Goal: Task Accomplishment & Management: Complete application form

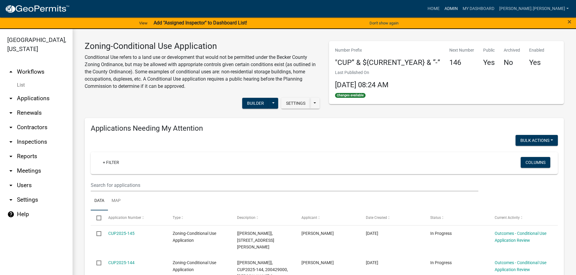
click at [460, 9] on link "Admin" at bounding box center [451, 8] width 18 height 11
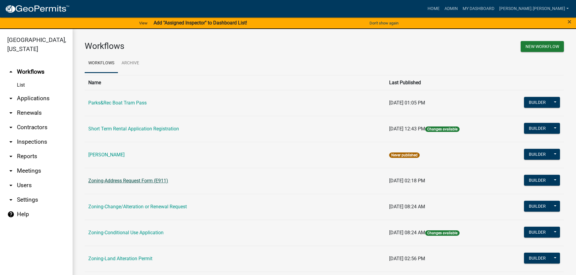
click at [127, 182] on link "Zoning-Address Request Form (E911)" at bounding box center [128, 181] width 80 height 6
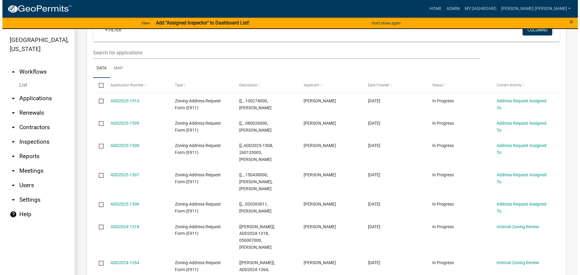
scroll to position [121, 0]
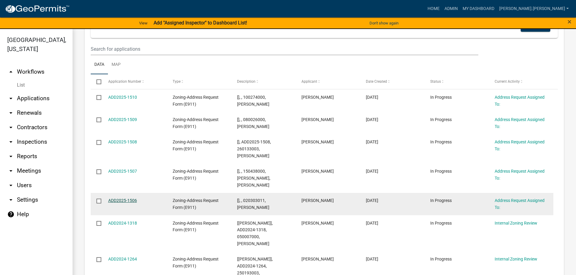
click at [128, 198] on link "ADD2025-1506" at bounding box center [122, 200] width 29 height 5
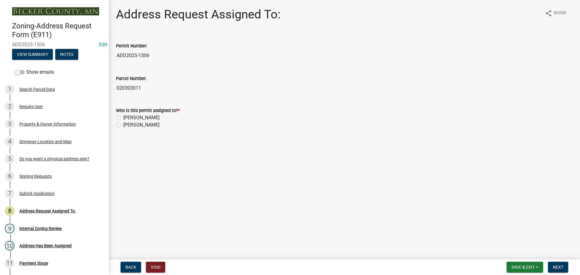
click at [123, 118] on label "[PERSON_NAME]" at bounding box center [141, 117] width 36 height 7
click at [123, 118] on input "[PERSON_NAME]" at bounding box center [125, 116] width 4 height 4
radio input "true"
click at [557, 267] on span "Next" at bounding box center [558, 267] width 11 height 5
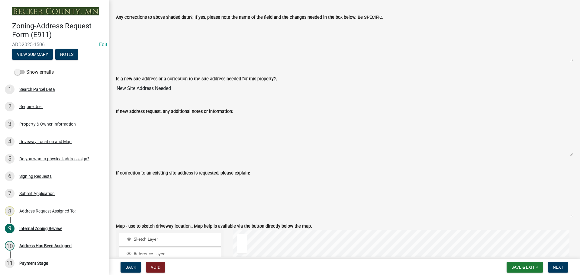
scroll to position [453, 0]
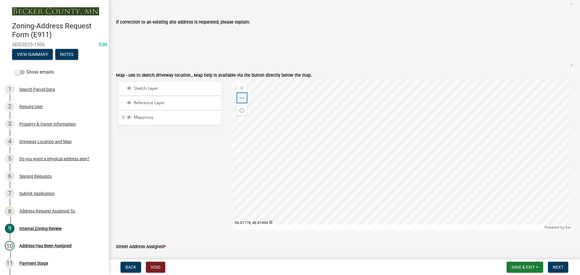
click at [242, 97] on span at bounding box center [242, 98] width 5 height 5
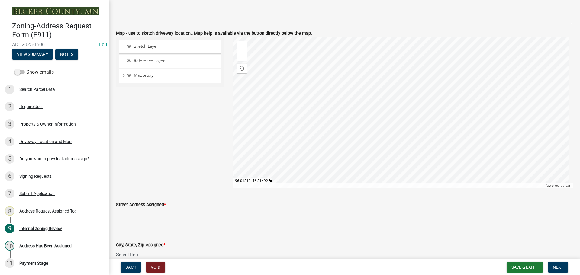
scroll to position [574, 0]
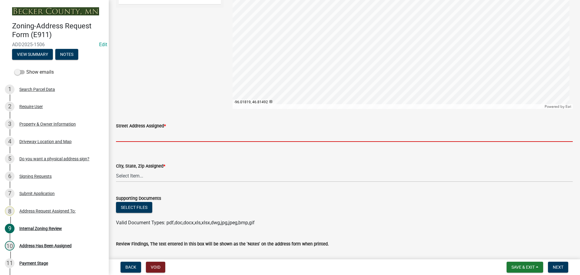
click at [163, 139] on input "Street Address Assigned *" at bounding box center [344, 136] width 457 height 12
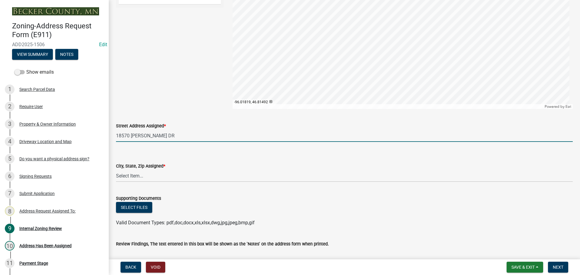
type input "18570 JARRETT DR"
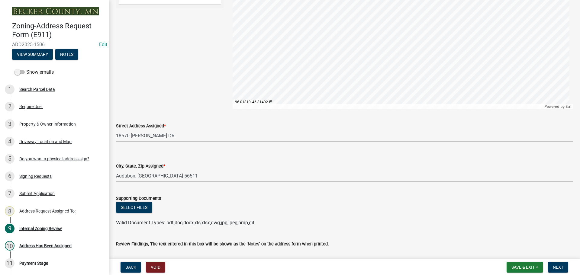
select select "feff9a3e-f97a-4b56-bb28-a3dea8445589"
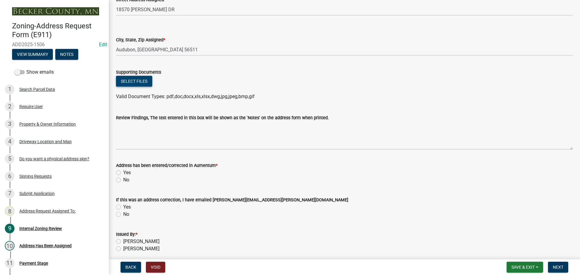
scroll to position [725, 0]
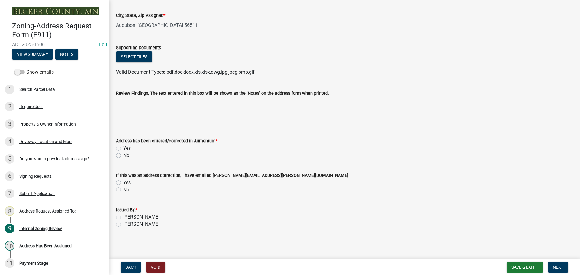
click at [123, 148] on label "Yes" at bounding box center [127, 148] width 8 height 7
click at [123, 148] on input "Yes" at bounding box center [125, 147] width 4 height 4
radio input "true"
click at [123, 217] on label "[PERSON_NAME]" at bounding box center [141, 217] width 36 height 7
click at [123, 217] on input "[PERSON_NAME]" at bounding box center [125, 216] width 4 height 4
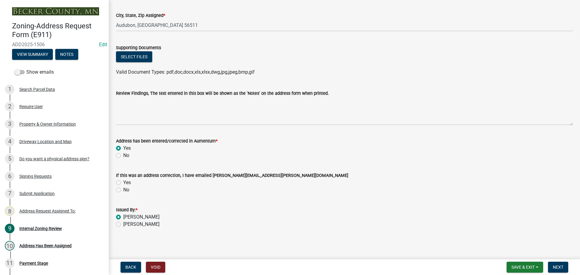
radio input "true"
click at [564, 270] on button "Next" at bounding box center [558, 267] width 20 height 11
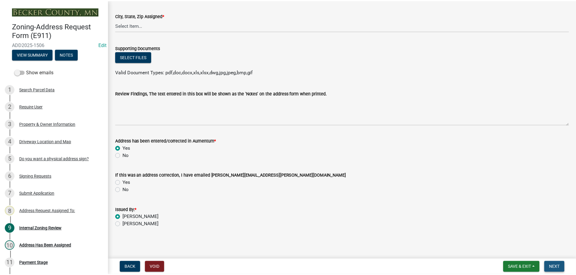
scroll to position [0, 0]
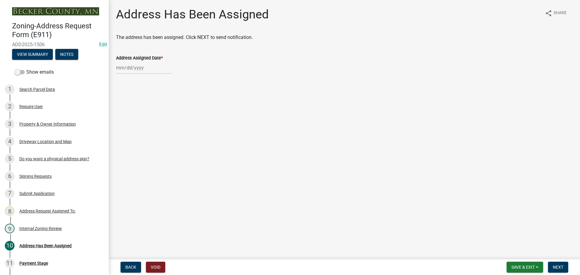
select select "8"
select select "2025"
click at [125, 69] on div "Jan Feb Mar Apr May Jun Jul Aug Sep Oct Nov Dec 1525 1526 1527 1528 1529 1530 1…" at bounding box center [143, 68] width 55 height 12
click at [160, 120] on div "15" at bounding box center [161, 120] width 10 height 10
type input "[DATE]"
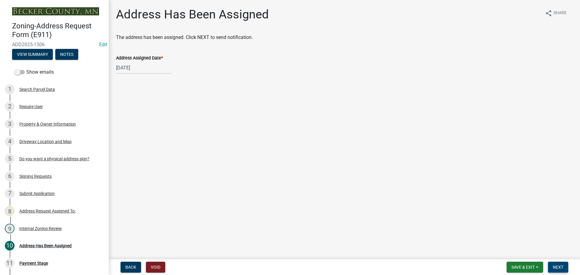
click at [564, 266] on button "Next" at bounding box center [558, 267] width 20 height 11
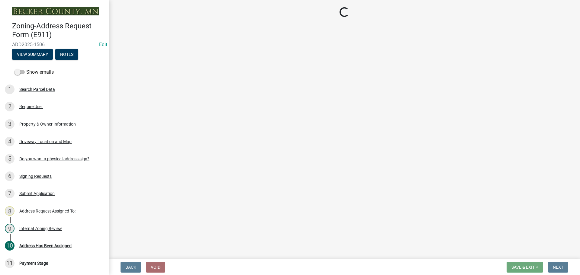
select select "3: 3"
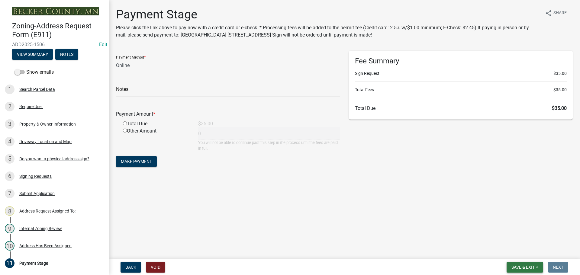
click at [520, 269] on span "Save & Exit" at bounding box center [523, 267] width 23 height 5
click at [519, 252] on button "Save & Exit" at bounding box center [519, 252] width 48 height 15
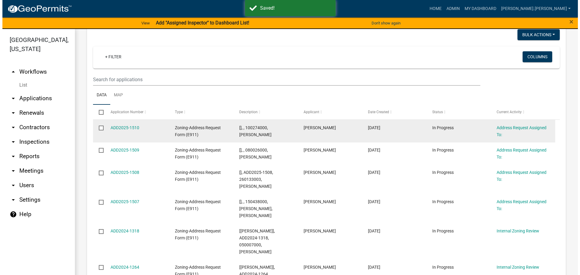
scroll to position [91, 0]
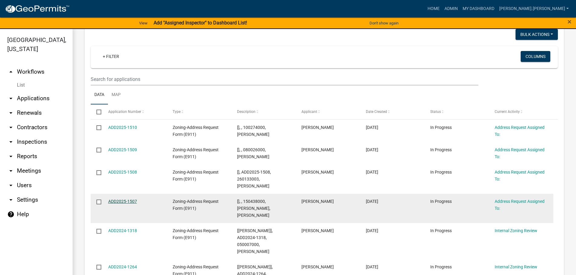
click at [119, 201] on link "ADD2025-1507" at bounding box center [122, 201] width 29 height 5
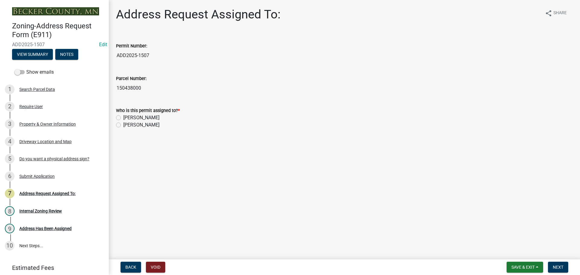
click at [123, 118] on label "[PERSON_NAME]" at bounding box center [141, 117] width 36 height 7
click at [123, 118] on input "[PERSON_NAME]" at bounding box center [125, 116] width 4 height 4
radio input "true"
click at [561, 265] on span "Next" at bounding box center [558, 267] width 11 height 5
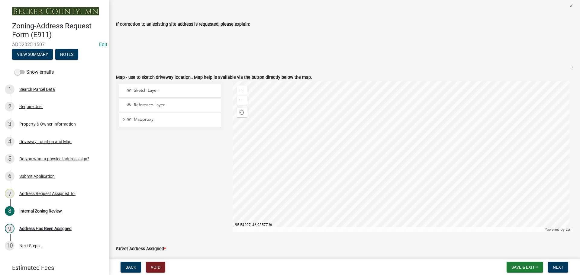
scroll to position [484, 0]
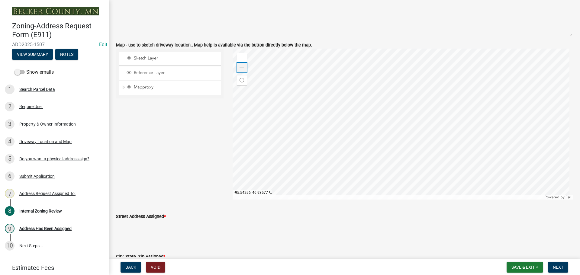
click at [242, 66] on span at bounding box center [242, 68] width 5 height 5
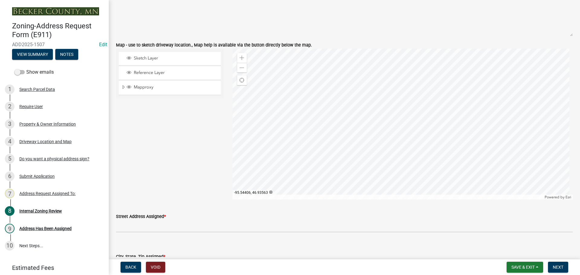
drag, startPoint x: 183, startPoint y: 123, endPoint x: 183, endPoint y: 99, distance: 24.2
click at [183, 99] on div "Sketch Layer Reference Layer Mapproxy Roads Parcels Lakes Towns Sections Townsh…" at bounding box center [170, 124] width 117 height 151
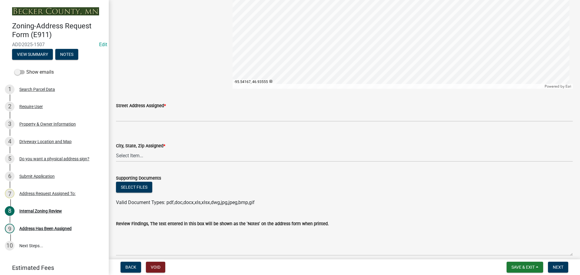
scroll to position [621, 0]
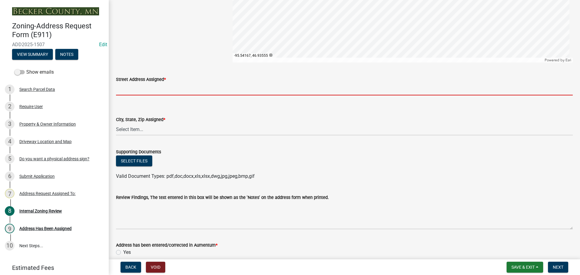
click at [135, 87] on input "Street Address Assigned *" at bounding box center [344, 89] width 457 height 12
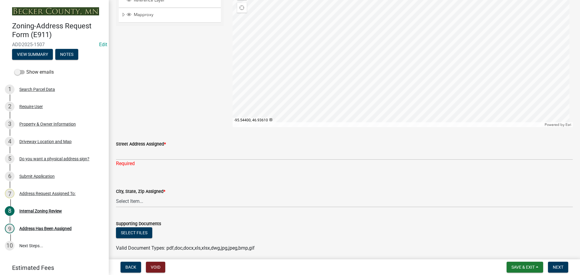
scroll to position [574, 0]
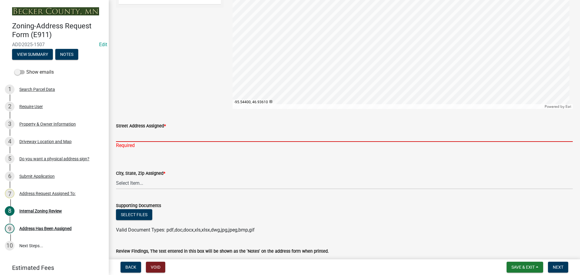
drag, startPoint x: 158, startPoint y: 135, endPoint x: 154, endPoint y: 141, distance: 6.7
click at [156, 137] on input "Street Address Assigned *" at bounding box center [344, 136] width 457 height 12
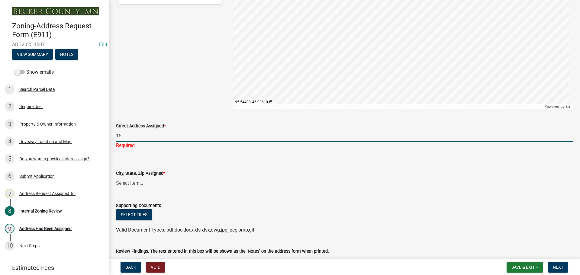
type input "1"
type input "40887 W ISLAND DR"
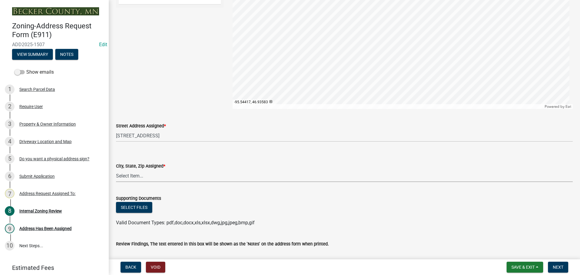
click at [154, 178] on select "Select Item... Audubon, MN 56511 Callaway, MN 56521 Detroit Lakes, MN 56501 Fra…" at bounding box center [344, 176] width 457 height 12
click at [116, 170] on select "Select Item... Audubon, MN 56511 Callaway, MN 56521 Detroit Lakes, MN 56501 Fra…" at bounding box center [344, 176] width 457 height 12
select select "1eb37ced-c6d9-446a-92f4-4df558af00c7"
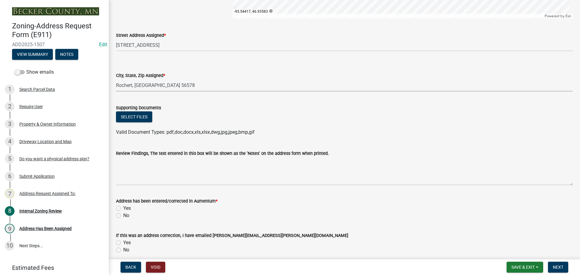
scroll to position [725, 0]
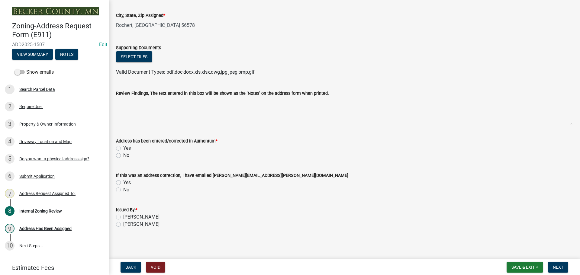
click at [123, 149] on label "Yes" at bounding box center [127, 148] width 8 height 7
click at [123, 149] on input "Yes" at bounding box center [125, 147] width 4 height 4
radio input "true"
click at [123, 217] on label "[PERSON_NAME]" at bounding box center [141, 217] width 36 height 7
click at [123, 217] on input "[PERSON_NAME]" at bounding box center [125, 216] width 4 height 4
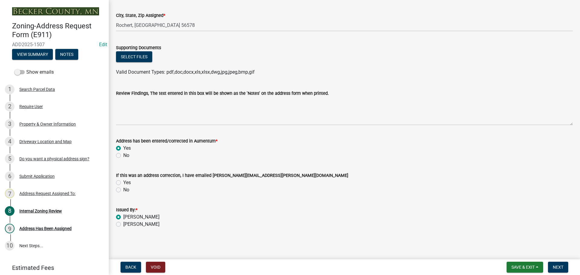
radio input "true"
click at [556, 267] on span "Next" at bounding box center [558, 267] width 11 height 5
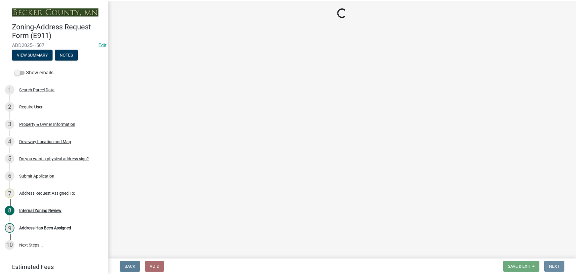
scroll to position [0, 0]
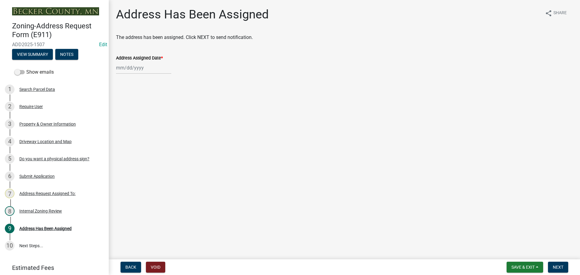
select select "8"
select select "2025"
click at [132, 67] on div "Jan Feb Mar Apr May Jun Jul Aug Sep Oct Nov Dec 1525 1526 1527 1528 1529 1530 1…" at bounding box center [143, 68] width 55 height 12
click at [162, 119] on div "15" at bounding box center [161, 120] width 10 height 10
type input "[DATE]"
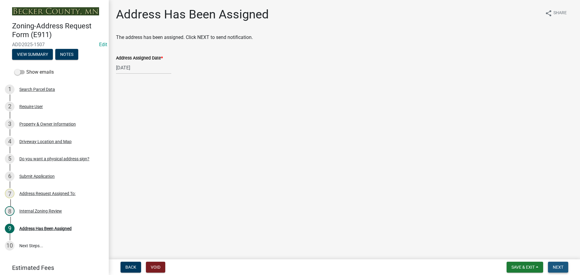
click at [560, 268] on span "Next" at bounding box center [558, 267] width 11 height 5
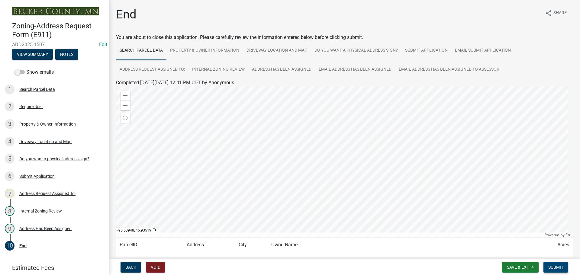
click at [555, 267] on span "Submit" at bounding box center [556, 267] width 15 height 5
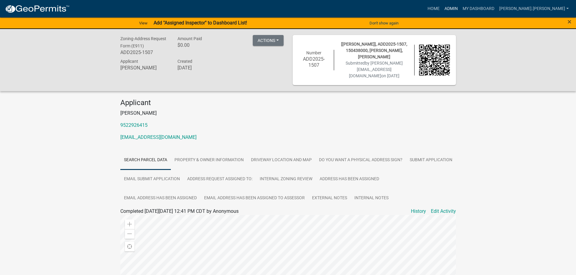
click at [460, 8] on link "Admin" at bounding box center [451, 8] width 18 height 11
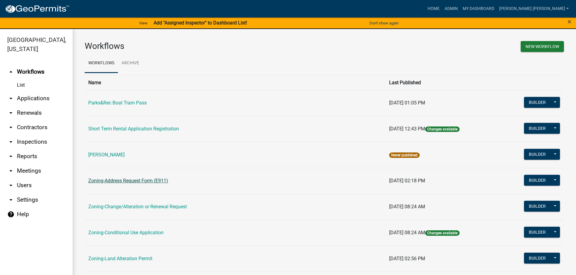
click at [137, 180] on link "Zoning-Address Request Form (E911)" at bounding box center [128, 181] width 80 height 6
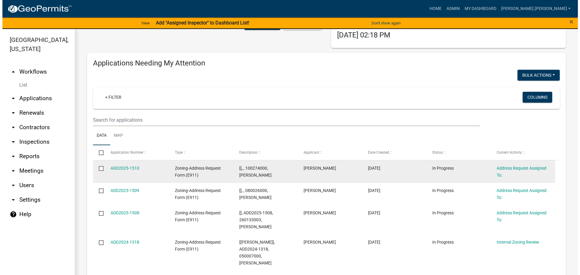
scroll to position [60, 0]
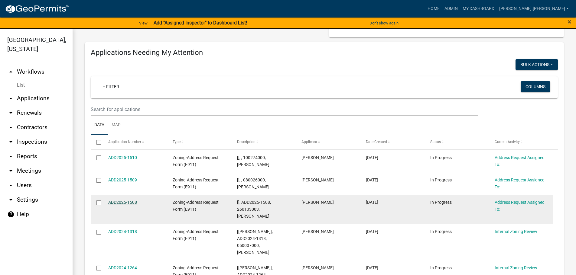
click at [118, 203] on link "ADD2025-1508" at bounding box center [122, 202] width 29 height 5
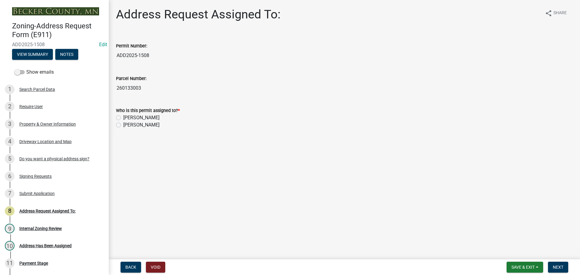
click at [123, 119] on label "[PERSON_NAME]" at bounding box center [141, 117] width 36 height 7
click at [123, 118] on input "[PERSON_NAME]" at bounding box center [125, 116] width 4 height 4
radio input "true"
click at [558, 265] on span "Next" at bounding box center [558, 267] width 11 height 5
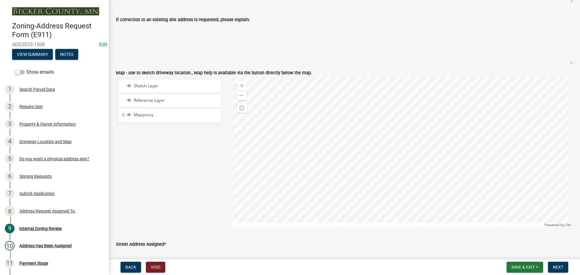
scroll to position [484, 0]
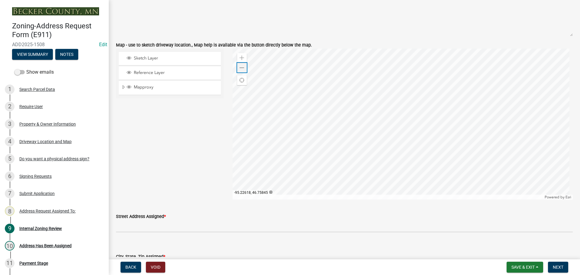
click at [242, 69] on span at bounding box center [242, 68] width 5 height 5
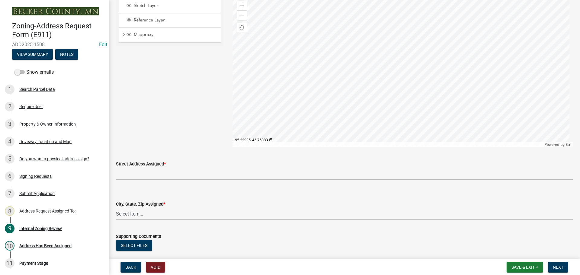
scroll to position [544, 0]
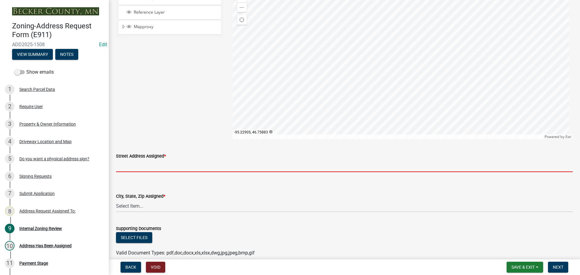
click at [159, 164] on input "Street Address Assigned *" at bounding box center [344, 166] width 457 height 12
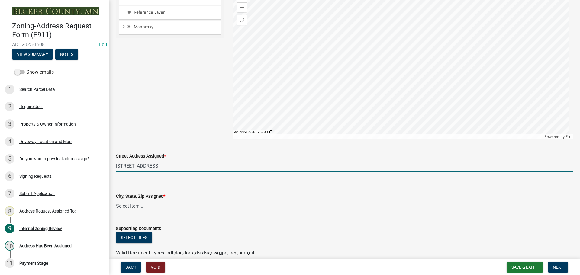
type input "12866 560TH AVE"
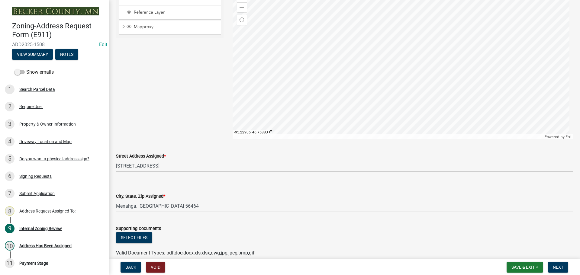
select select "521d1ef3-f882-4845-9288-f76db641cb04"
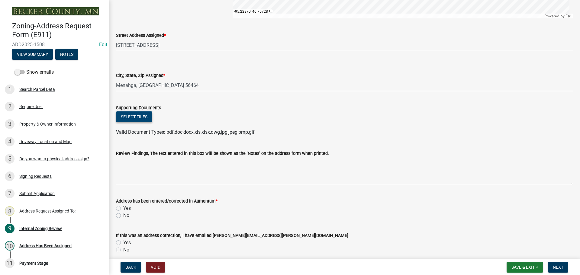
scroll to position [725, 0]
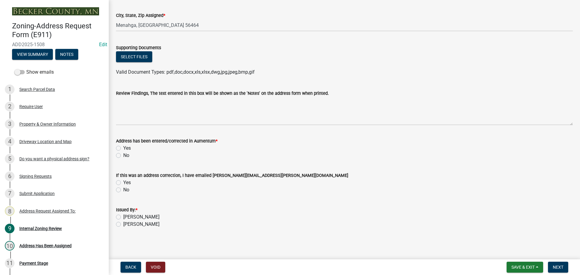
click at [123, 148] on label "Yes" at bounding box center [127, 148] width 8 height 7
click at [123, 148] on input "Yes" at bounding box center [125, 147] width 4 height 4
radio input "true"
click at [123, 216] on label "[PERSON_NAME]" at bounding box center [141, 217] width 36 height 7
click at [123, 216] on input "[PERSON_NAME]" at bounding box center [125, 216] width 4 height 4
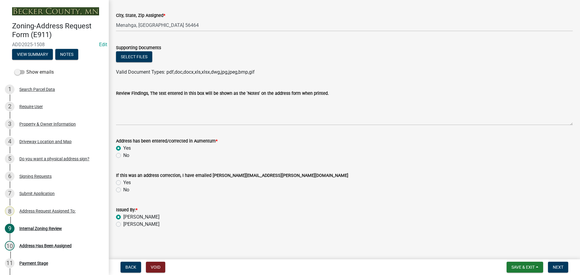
radio input "true"
click at [551, 268] on button "Next" at bounding box center [558, 267] width 20 height 11
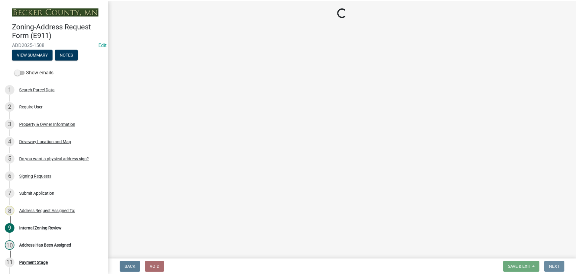
scroll to position [0, 0]
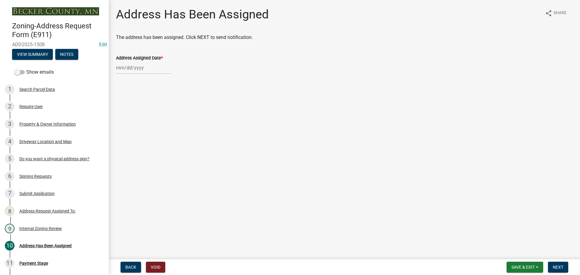
select select "8"
select select "2025"
click at [136, 73] on div "Jan Feb Mar Apr May Jun Jul Aug Sep Oct Nov Dec 1525 1526 1527 1528 1529 1530 1…" at bounding box center [143, 68] width 55 height 12
drag, startPoint x: 161, startPoint y: 117, endPoint x: 166, endPoint y: 122, distance: 7.1
click at [161, 118] on div "15" at bounding box center [161, 120] width 10 height 10
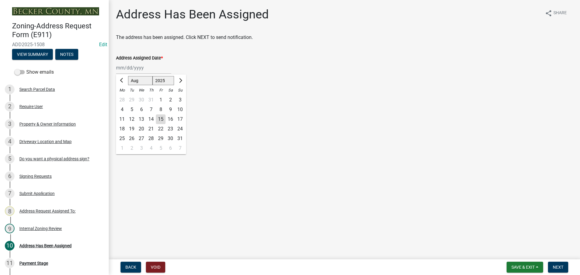
type input "[DATE]"
click at [559, 269] on span "Next" at bounding box center [558, 267] width 11 height 5
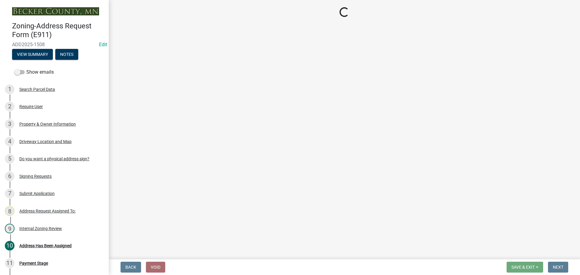
select select "3: 3"
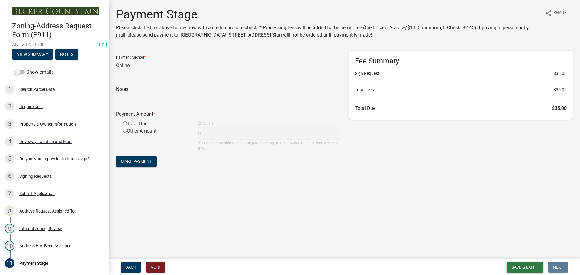
click at [512, 269] on span "Save & Exit" at bounding box center [523, 267] width 23 height 5
click at [512, 249] on button "Save & Exit" at bounding box center [519, 252] width 48 height 15
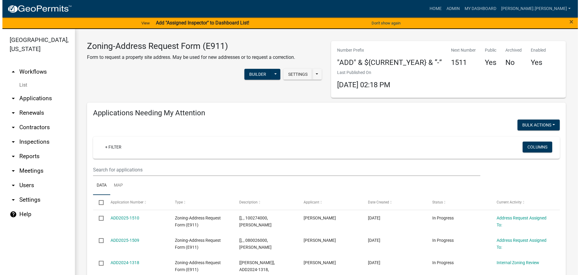
scroll to position [60, 0]
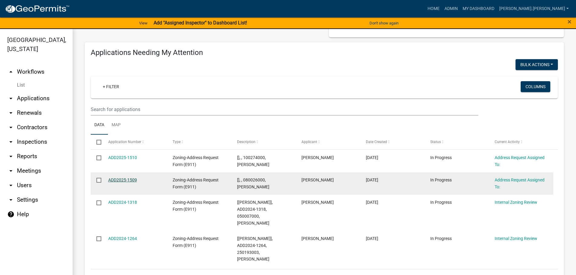
click at [119, 181] on link "ADD2025-1509" at bounding box center [122, 180] width 29 height 5
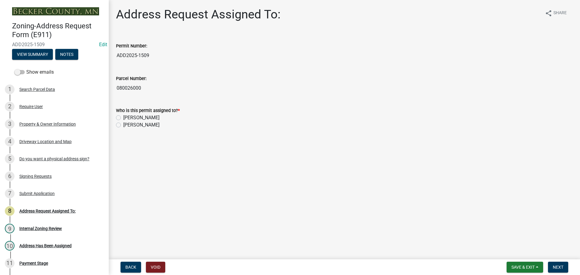
click at [123, 116] on label "[PERSON_NAME]" at bounding box center [141, 117] width 36 height 7
click at [123, 116] on input "[PERSON_NAME]" at bounding box center [125, 116] width 4 height 4
radio input "true"
click at [561, 269] on span "Next" at bounding box center [558, 267] width 11 height 5
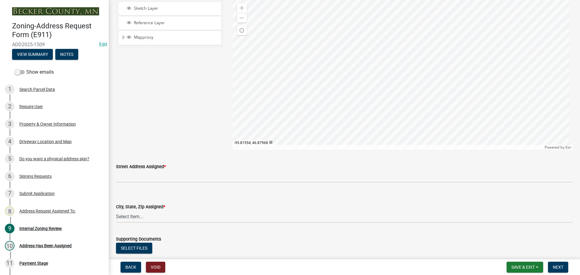
scroll to position [544, 0]
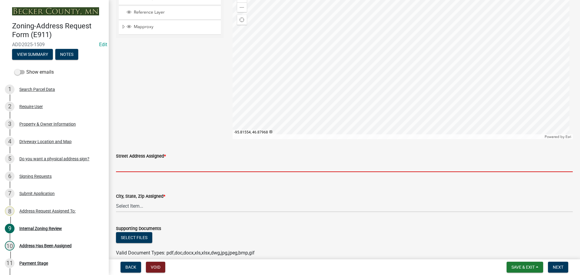
click at [168, 167] on input "Street Address Assigned *" at bounding box center [344, 166] width 457 height 12
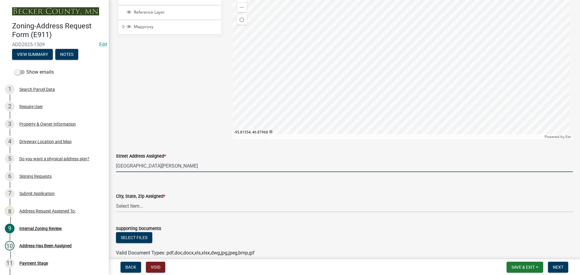
type input "21382 SKARIE RD"
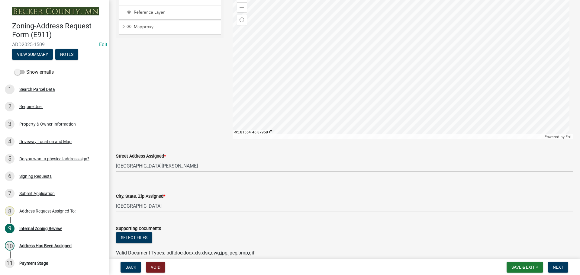
select select "c3087f0f-9696-46d3-bf35-b5c3c300b49d"
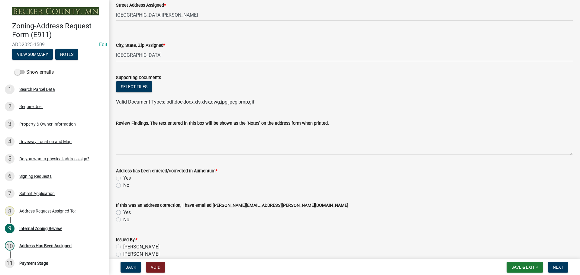
scroll to position [725, 0]
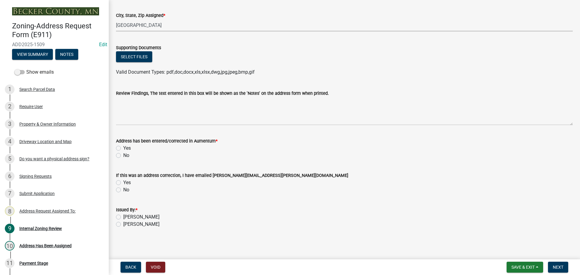
click at [123, 148] on label "Yes" at bounding box center [127, 148] width 8 height 7
click at [123, 148] on input "Yes" at bounding box center [125, 147] width 4 height 4
radio input "true"
click at [123, 216] on label "[PERSON_NAME]" at bounding box center [141, 217] width 36 height 7
click at [123, 216] on input "[PERSON_NAME]" at bounding box center [125, 216] width 4 height 4
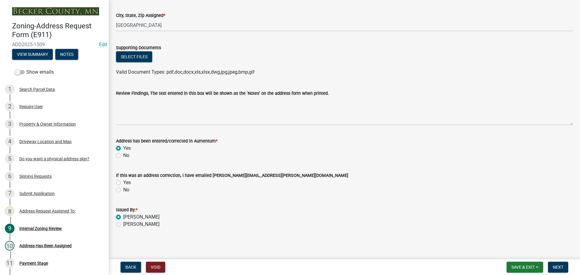
radio input "true"
drag, startPoint x: 560, startPoint y: 267, endPoint x: 548, endPoint y: 236, distance: 33.0
click at [559, 266] on span "Next" at bounding box center [558, 267] width 11 height 5
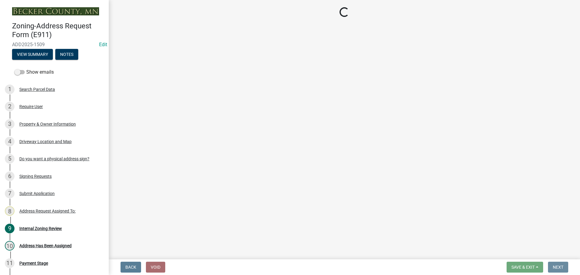
scroll to position [0, 0]
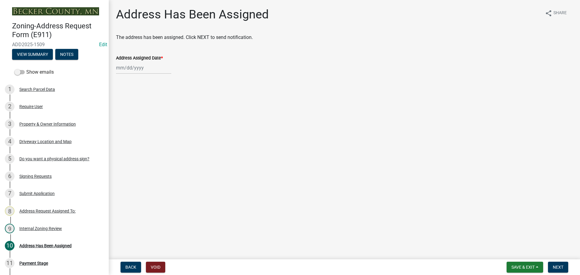
select select "8"
select select "2025"
click at [119, 69] on div "Jan Feb Mar Apr May Jun Jul Aug Sep Oct Nov Dec 1525 1526 1527 1528 1529 1530 1…" at bounding box center [143, 68] width 55 height 12
click at [161, 118] on div "15" at bounding box center [161, 120] width 10 height 10
type input "[DATE]"
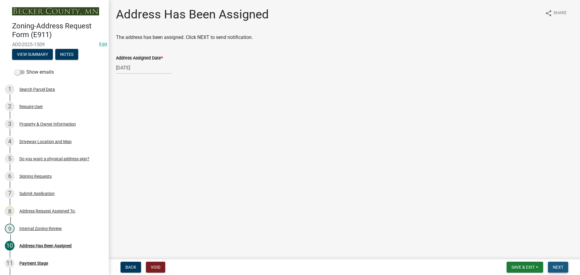
click at [559, 269] on span "Next" at bounding box center [558, 267] width 11 height 5
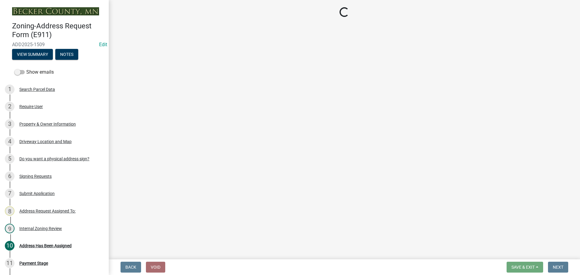
select select "3: 3"
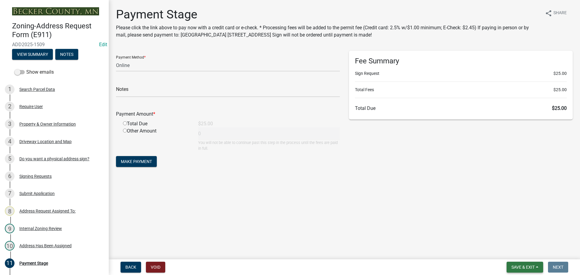
click at [525, 265] on span "Save & Exit" at bounding box center [523, 267] width 23 height 5
click at [519, 256] on button "Save & Exit" at bounding box center [519, 252] width 48 height 15
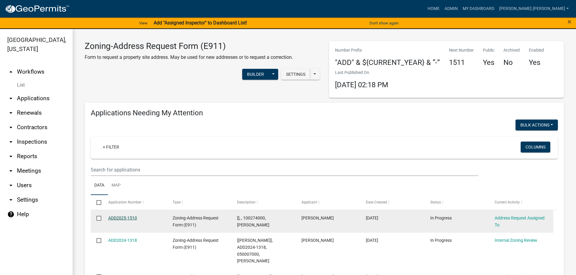
click at [127, 216] on link "ADD2025-1510" at bounding box center [122, 218] width 29 height 5
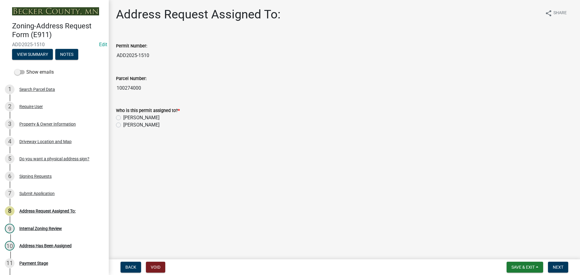
click at [123, 118] on label "[PERSON_NAME]" at bounding box center [141, 117] width 36 height 7
click at [123, 118] on input "[PERSON_NAME]" at bounding box center [125, 116] width 4 height 4
radio input "true"
click at [564, 270] on button "Next" at bounding box center [558, 267] width 20 height 11
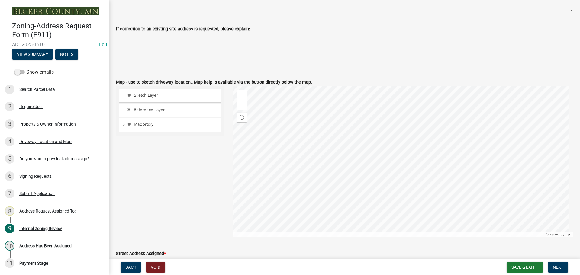
scroll to position [453, 0]
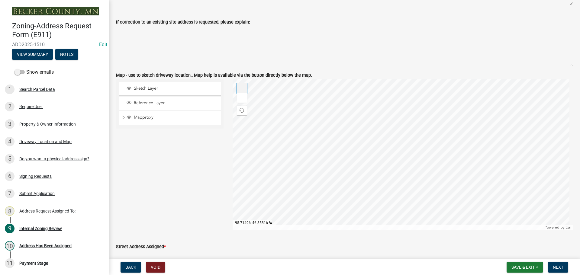
click at [240, 89] on span at bounding box center [242, 88] width 5 height 5
click at [406, 96] on div at bounding box center [403, 154] width 341 height 151
click at [338, 157] on div at bounding box center [403, 154] width 341 height 151
click at [50, 142] on div "Driveway Location and Map" at bounding box center [45, 142] width 52 height 4
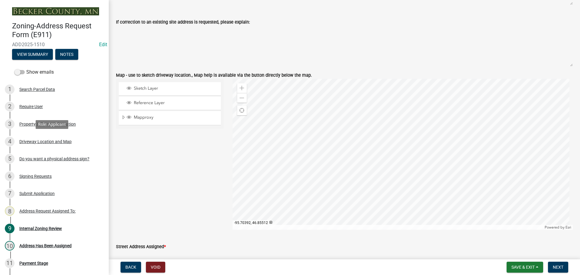
scroll to position [0, 0]
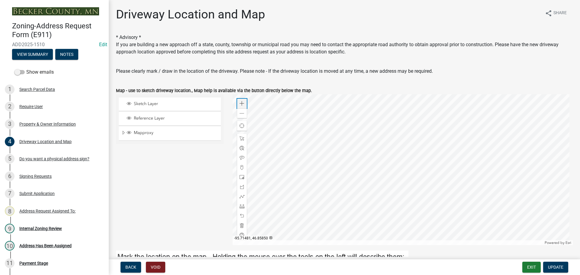
click at [238, 103] on div "Zoom in" at bounding box center [242, 104] width 10 height 10
click at [241, 102] on span at bounding box center [242, 103] width 5 height 5
click at [333, 94] on div at bounding box center [403, 169] width 341 height 151
click at [366, 181] on div at bounding box center [403, 169] width 341 height 151
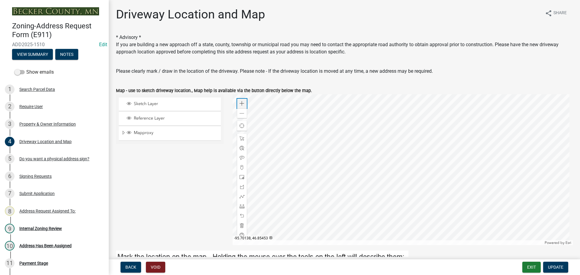
click at [242, 102] on span at bounding box center [242, 103] width 5 height 5
click at [47, 229] on div "Internal Zoning Review" at bounding box center [40, 229] width 43 height 4
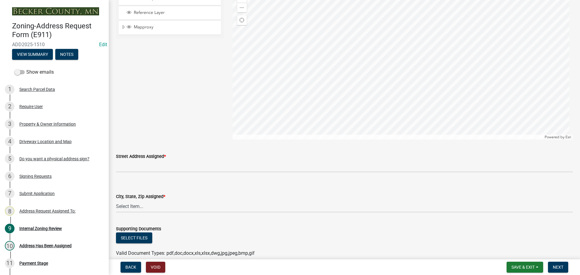
scroll to position [544, 0]
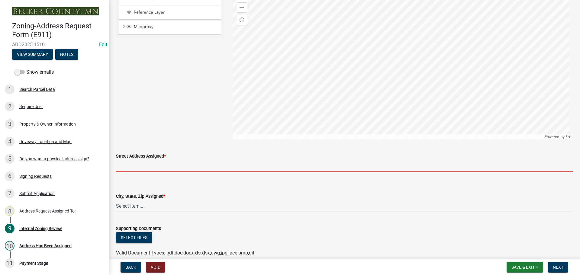
click at [148, 166] on input "Street Address Assigned *" at bounding box center [344, 166] width 457 height 12
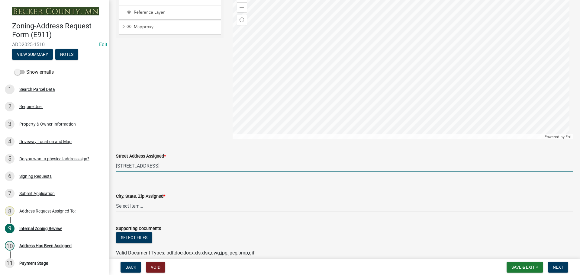
type input "19484 335TH AVE"
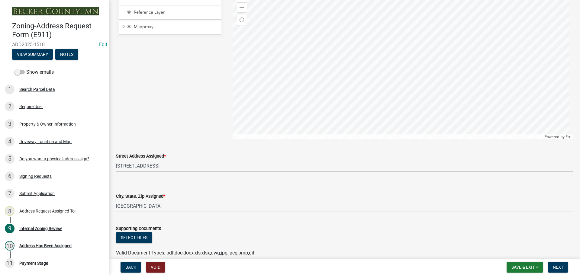
select select "c3087f0f-9696-46d3-bf35-b5c3c300b49d"
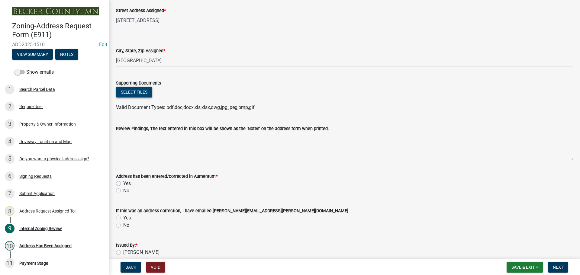
scroll to position [725, 0]
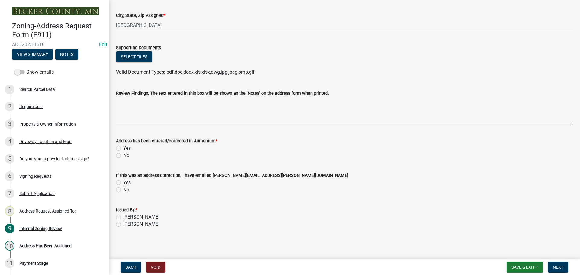
click at [123, 148] on label "Yes" at bounding box center [127, 148] width 8 height 7
click at [123, 148] on input "Yes" at bounding box center [125, 147] width 4 height 4
radio input "true"
click at [123, 218] on label "[PERSON_NAME]" at bounding box center [141, 217] width 36 height 7
click at [123, 218] on input "[PERSON_NAME]" at bounding box center [125, 216] width 4 height 4
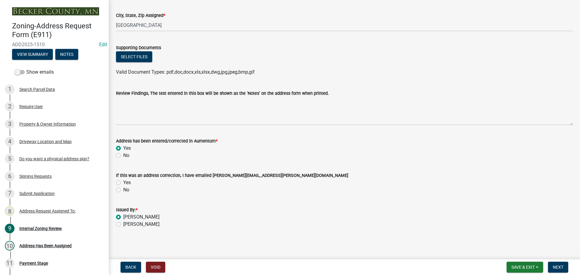
radio input "true"
click at [559, 265] on span "Next" at bounding box center [558, 267] width 11 height 5
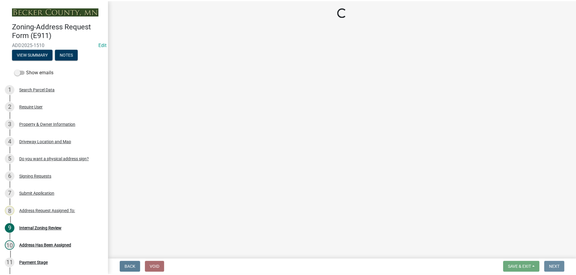
scroll to position [0, 0]
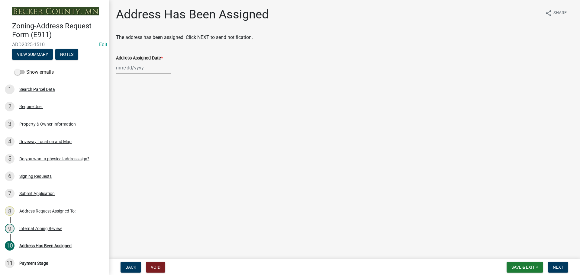
click at [144, 70] on div at bounding box center [143, 68] width 55 height 12
select select "8"
select select "2025"
click at [162, 119] on div "15" at bounding box center [161, 120] width 10 height 10
type input "[DATE]"
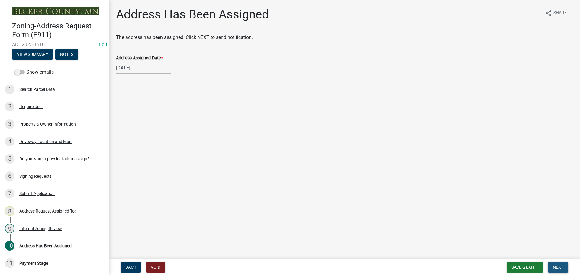
drag, startPoint x: 563, startPoint y: 269, endPoint x: 551, endPoint y: 255, distance: 18.3
click at [562, 269] on span "Next" at bounding box center [558, 267] width 11 height 5
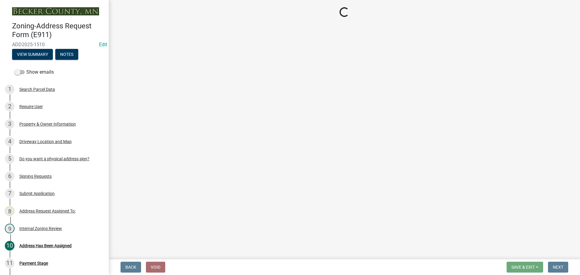
select select "3: 3"
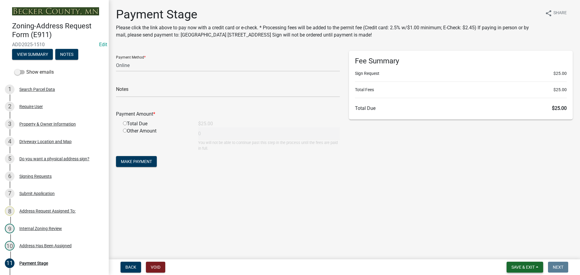
click at [518, 268] on span "Save & Exit" at bounding box center [523, 267] width 23 height 5
click at [513, 252] on button "Save & Exit" at bounding box center [519, 252] width 48 height 15
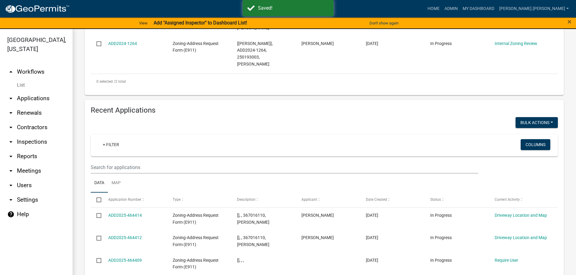
scroll to position [212, 0]
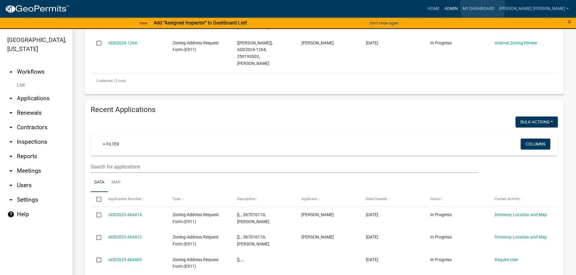
click at [460, 7] on link "Admin" at bounding box center [451, 8] width 18 height 11
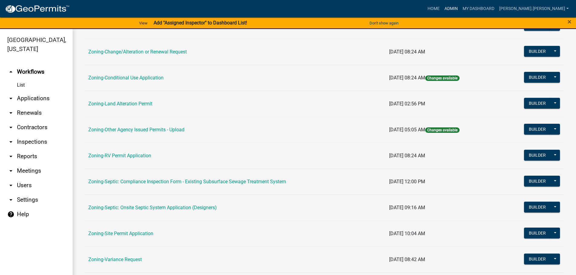
scroll to position [188, 0]
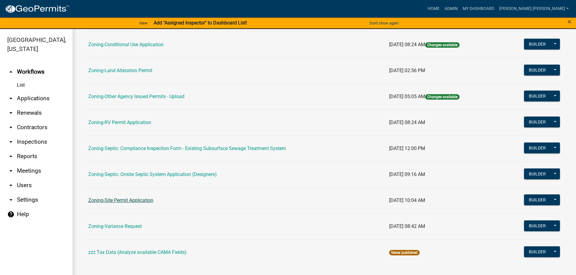
click at [128, 200] on link "Zoning-Site Permit Application" at bounding box center [120, 201] width 65 height 6
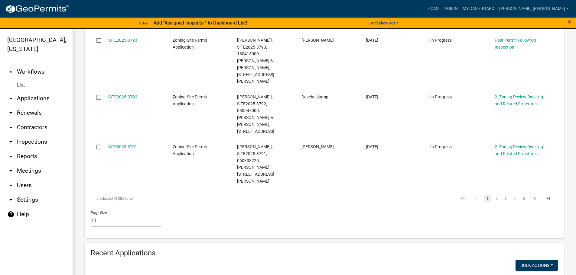
scroll to position [514, 0]
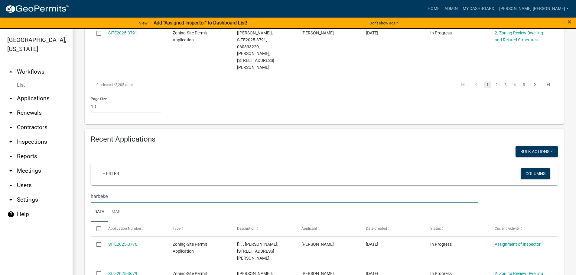
scroll to position [568, 0]
type input "harbeke"
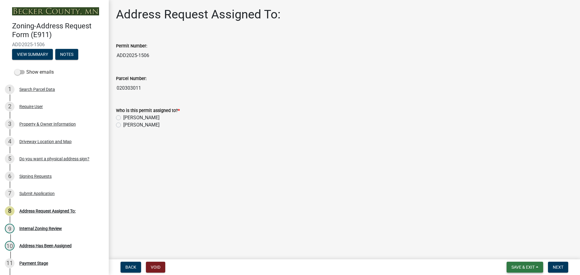
click at [513, 268] on span "Save & Exit" at bounding box center [523, 267] width 23 height 5
click at [392, 215] on main "Address Request Assigned To: Permit Number: ADD2025-1506 Parcel Number: 0203030…" at bounding box center [345, 128] width 472 height 257
click at [522, 265] on span "Save & Exit" at bounding box center [523, 267] width 23 height 5
click at [520, 243] on button "Save" at bounding box center [519, 237] width 48 height 15
click at [524, 268] on span "Save & Exit" at bounding box center [523, 267] width 23 height 5
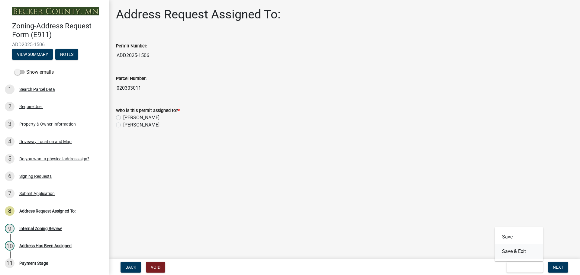
click at [517, 255] on button "Save & Exit" at bounding box center [519, 252] width 48 height 15
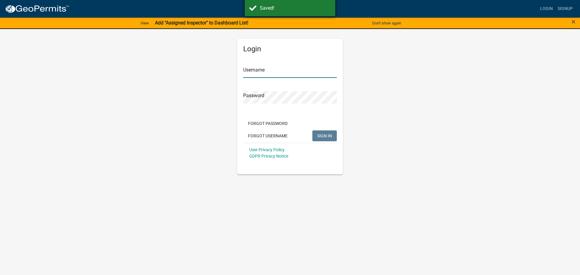
type input "[PERSON_NAME].[PERSON_NAME]"
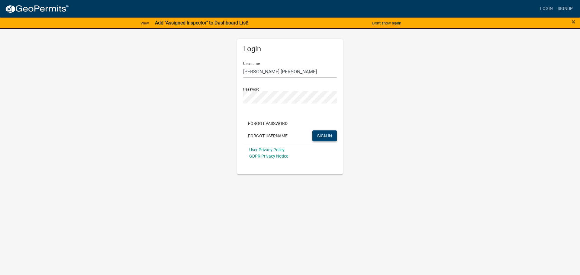
click at [326, 137] on span "SIGN IN" at bounding box center [324, 135] width 15 height 5
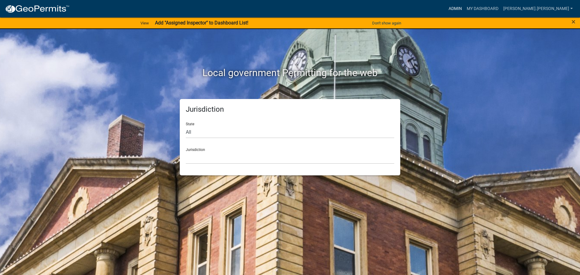
click at [465, 9] on link "Admin" at bounding box center [455, 8] width 18 height 11
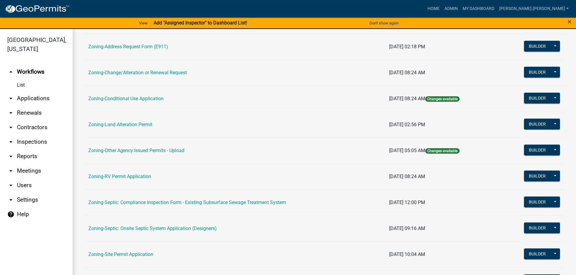
scroll to position [188, 0]
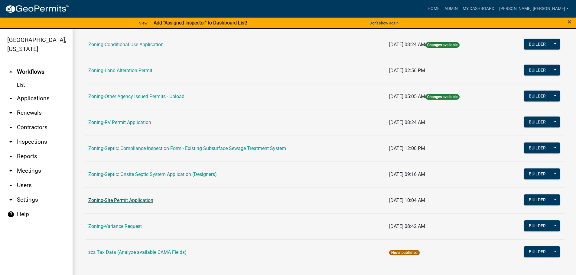
click at [127, 200] on link "Zoning-Site Permit Application" at bounding box center [120, 201] width 65 height 6
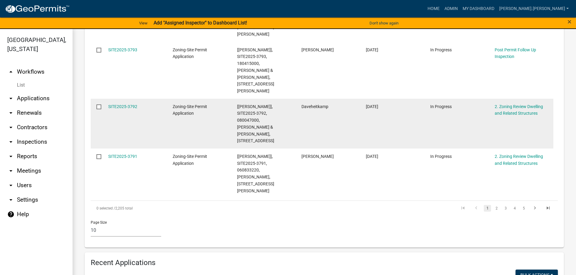
scroll to position [544, 0]
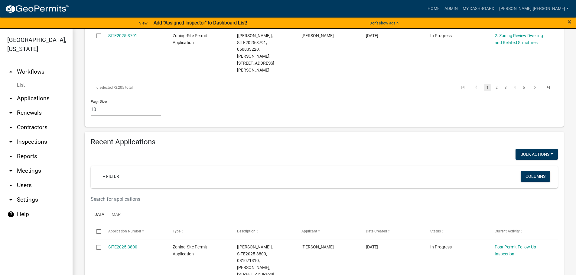
click at [138, 193] on input "text" at bounding box center [285, 199] width 388 height 12
type input "f"
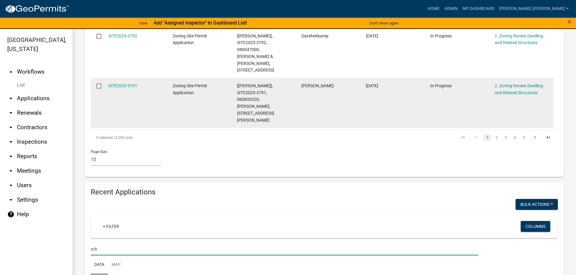
scroll to position [429, 0]
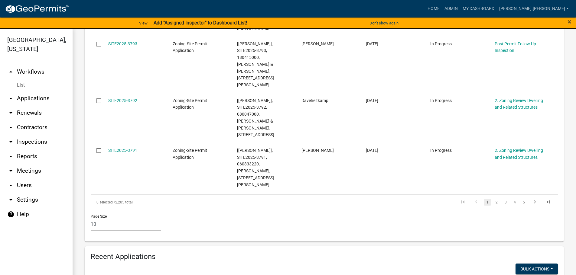
drag, startPoint x: 120, startPoint y: 257, endPoint x: 55, endPoint y: 255, distance: 64.7
click at [56, 256] on div "Becker County, Minnesota arrow_drop_up Workflows List arrow_drop_down Applicati…" at bounding box center [288, 156] width 576 height 254
type input "solse"
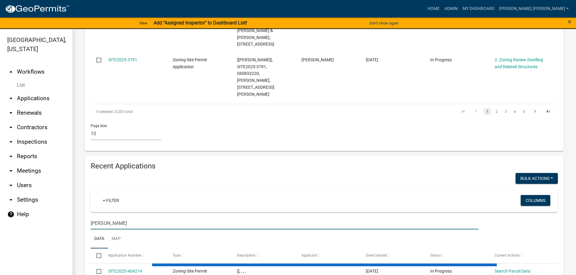
scroll to position [518, 0]
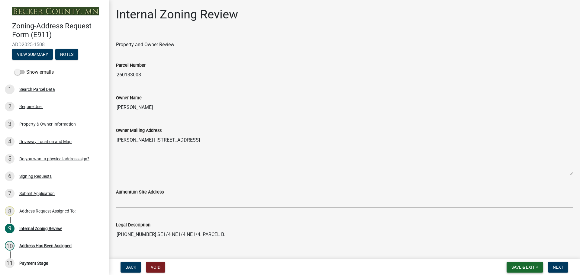
click at [519, 268] on span "Save & Exit" at bounding box center [523, 267] width 23 height 5
click at [518, 255] on button "Save & Exit" at bounding box center [519, 252] width 48 height 15
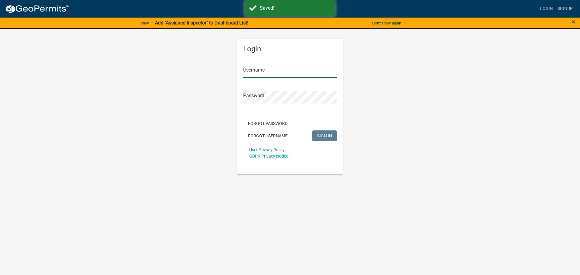
type input "[PERSON_NAME].[PERSON_NAME]"
click at [548, 8] on link "Login" at bounding box center [547, 8] width 18 height 11
click at [313, 138] on button "SIGN IN" at bounding box center [325, 136] width 24 height 11
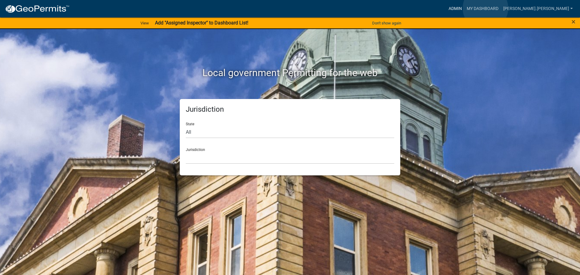
click at [465, 8] on link "Admin" at bounding box center [455, 8] width 18 height 11
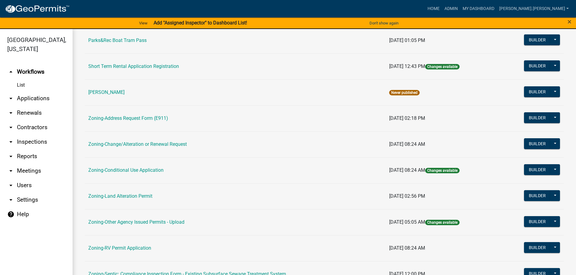
scroll to position [121, 0]
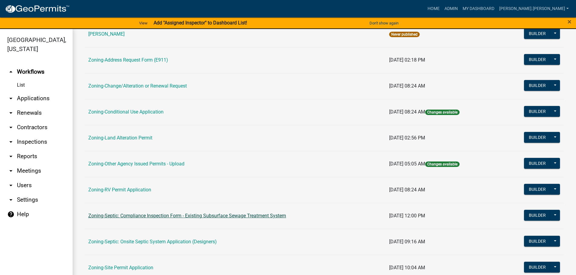
click at [169, 216] on link "Zoning-Septic: Compliance Inspection Form - Existing Subsurface Sewage Treatmen…" at bounding box center [187, 216] width 198 height 6
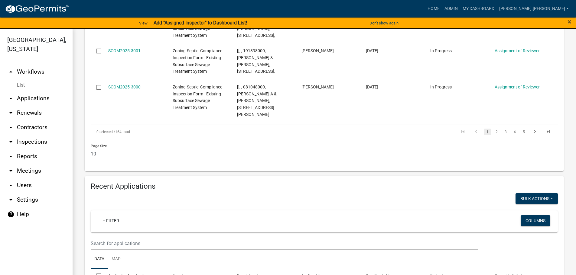
scroll to position [484, 0]
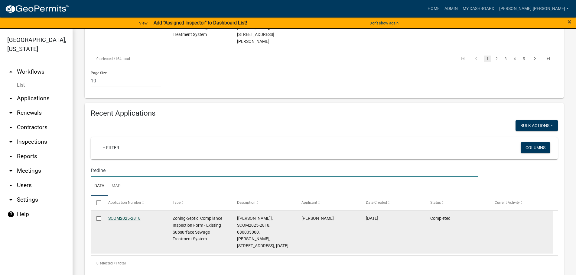
type input "fredine"
click at [128, 216] on link "SCOM2025-2818" at bounding box center [124, 218] width 32 height 5
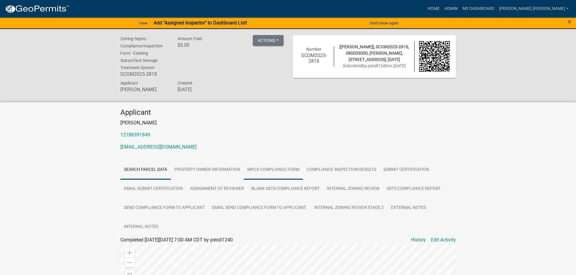
click at [286, 169] on link "MPCA Compliance Form" at bounding box center [273, 170] width 59 height 19
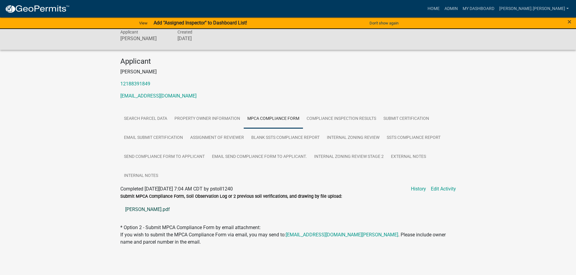
scroll to position [52, 0]
click at [142, 207] on link "[PERSON_NAME].pdf" at bounding box center [288, 209] width 336 height 15
